Goal: Information Seeking & Learning: Check status

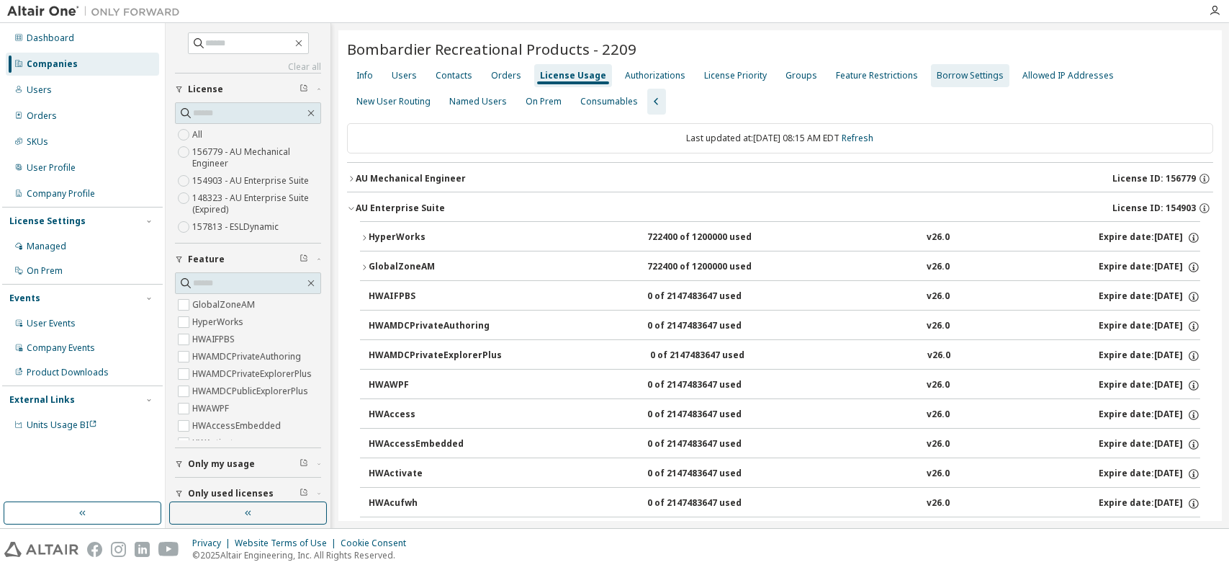
click at [786, 73] on div "Groups" at bounding box center [802, 76] width 32 height 12
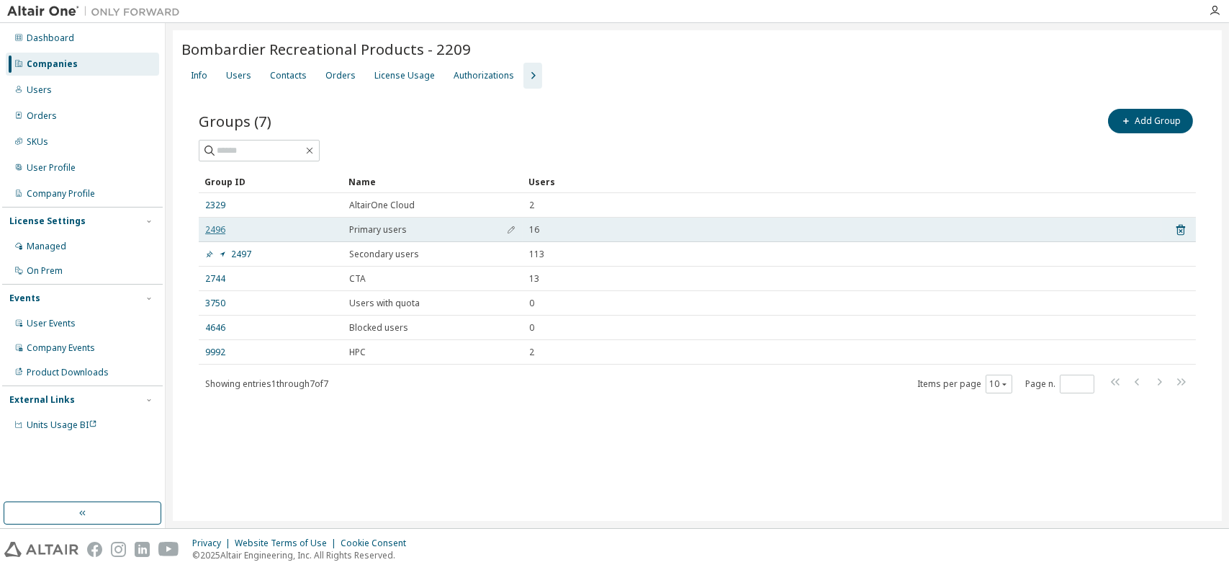
click at [209, 230] on link "2496" at bounding box center [215, 230] width 20 height 12
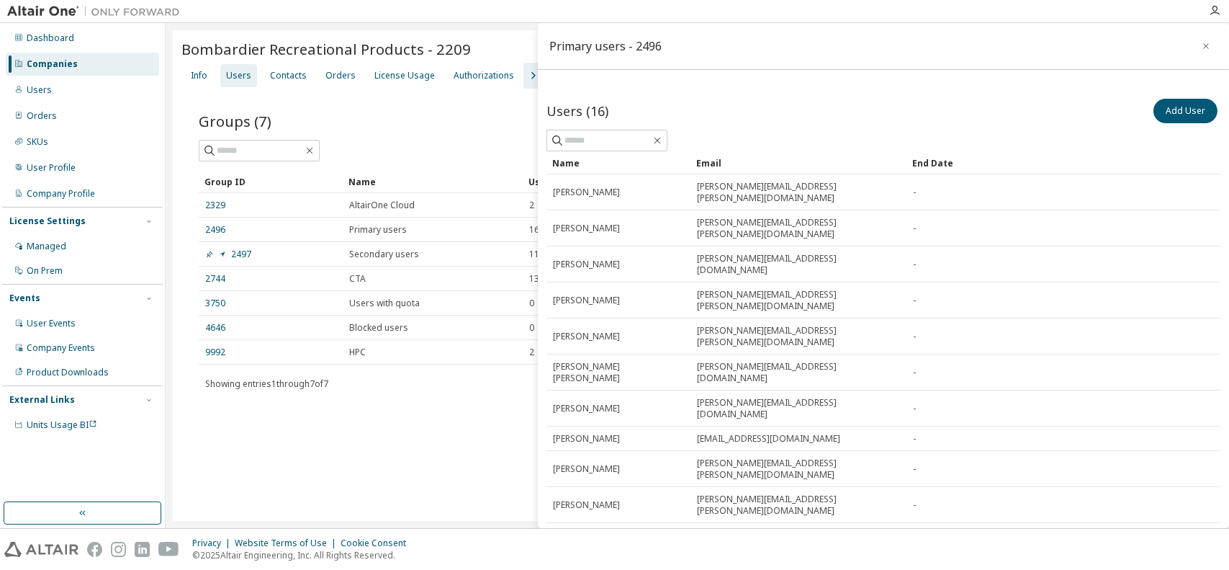
click at [234, 73] on div "Users" at bounding box center [238, 76] width 25 height 12
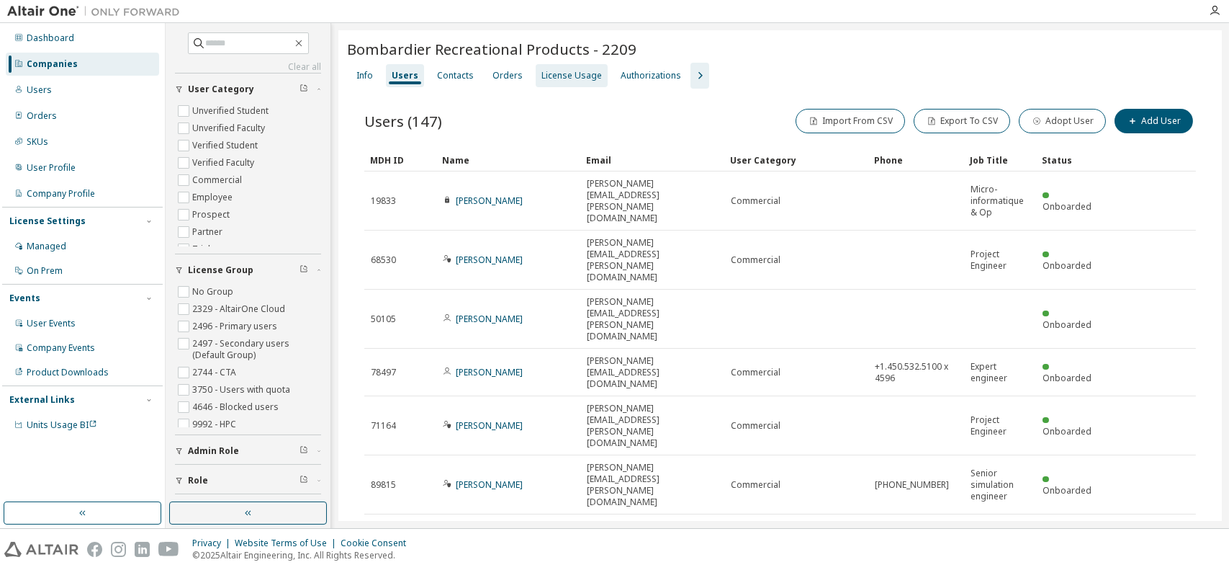
click at [552, 74] on div "License Usage" at bounding box center [572, 76] width 60 height 12
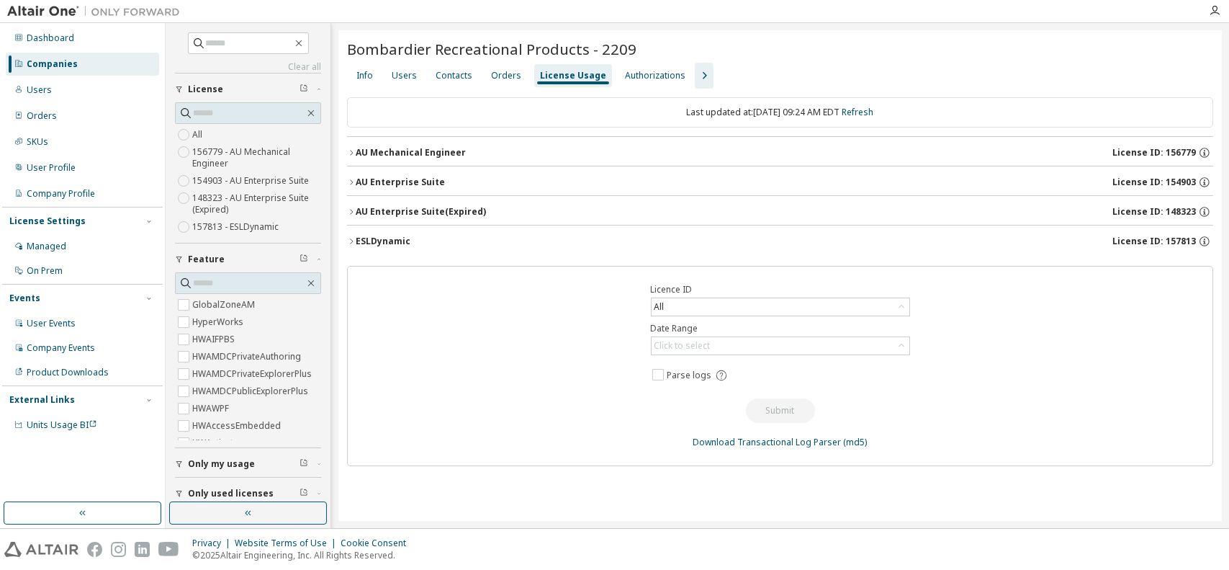
click at [364, 238] on div "ESLDynamic" at bounding box center [383, 242] width 55 height 12
